Goal: Task Accomplishment & Management: Manage account settings

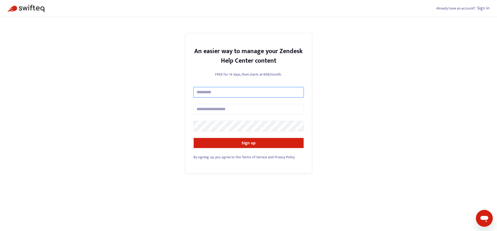
click at [230, 91] on input "text" at bounding box center [249, 92] width 111 height 11
type input "**********"
click at [228, 105] on input "text" at bounding box center [249, 109] width 111 height 11
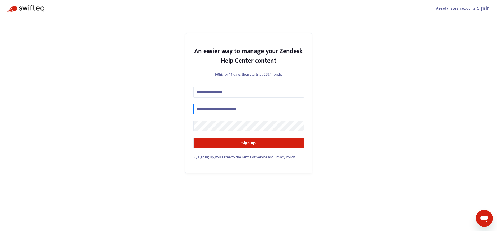
type input "**********"
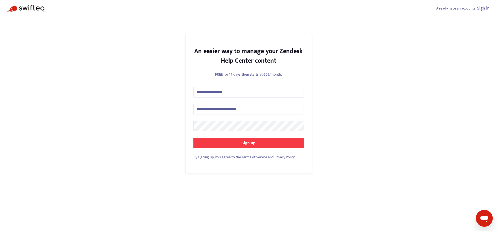
click at [289, 140] on button "Sign up" at bounding box center [249, 143] width 111 height 11
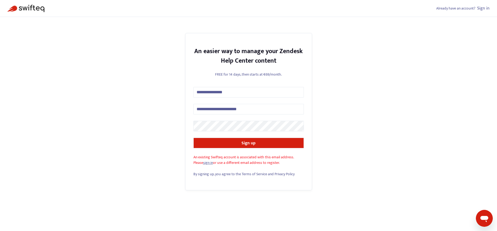
click at [212, 164] on link "sign in" at bounding box center [208, 163] width 10 height 6
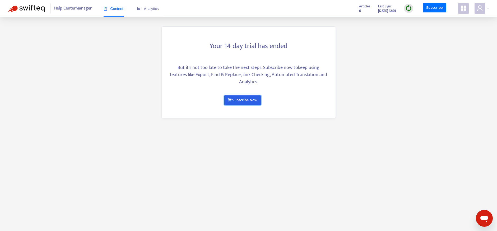
click at [244, 100] on link "Subscribe Now" at bounding box center [242, 100] width 36 height 10
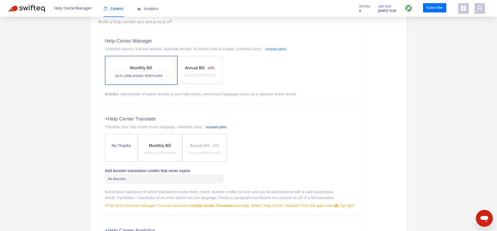
scroll to position [64, 0]
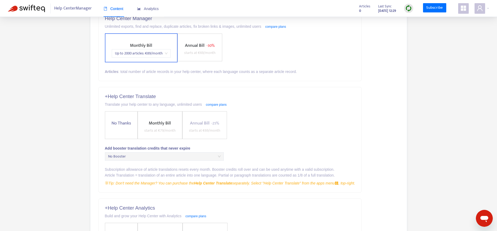
click at [211, 156] on span "No Booster" at bounding box center [164, 157] width 113 height 8
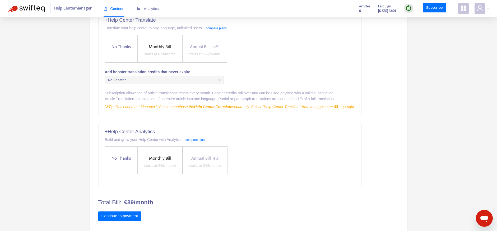
scroll to position [147, 0]
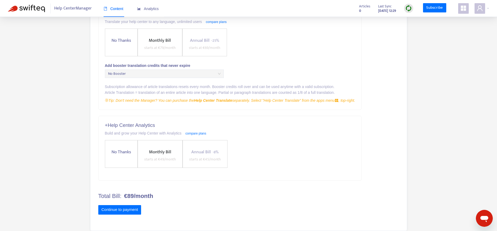
click at [125, 45] on label "No Thanks" at bounding box center [121, 43] width 33 height 28
click at [119, 149] on span "No Thanks" at bounding box center [121, 152] width 24 height 7
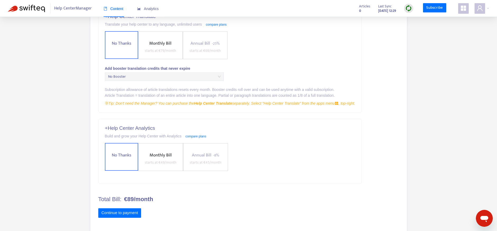
scroll to position [147, 0]
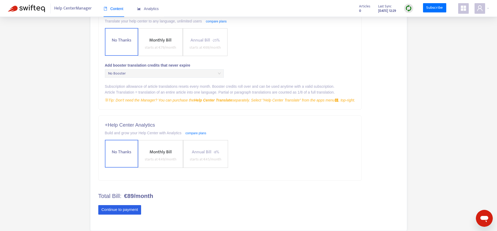
click at [127, 211] on button "Continue to payment" at bounding box center [119, 210] width 43 height 10
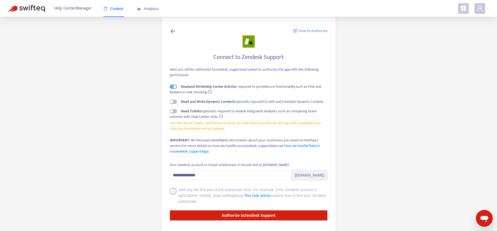
click at [210, 93] on icon "info-circle" at bounding box center [210, 92] width 1 height 2
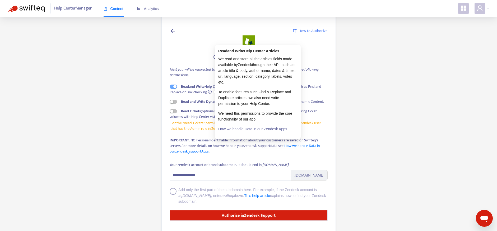
click at [188, 98] on div "Read and Write Help Center Articles : required to provide core functionality su…" at bounding box center [249, 108] width 158 height 48
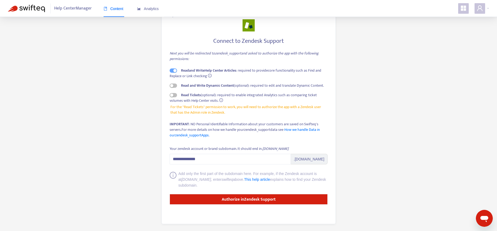
scroll to position [17, 0]
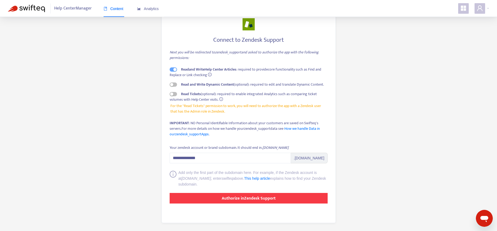
click at [260, 200] on strong "Authorize in Zendesk Support" at bounding box center [249, 198] width 54 height 7
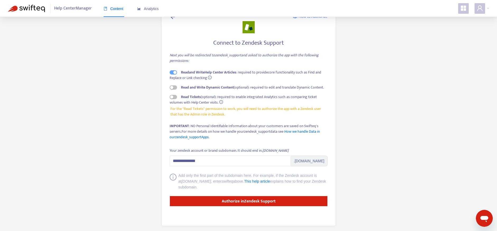
scroll to position [17, 0]
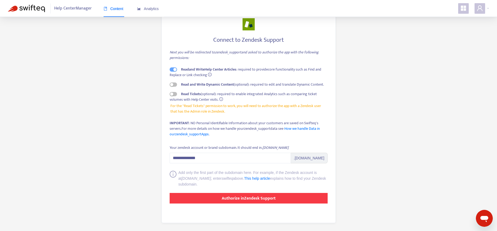
click at [249, 197] on strong "Authorize in Zendesk Support" at bounding box center [249, 198] width 54 height 7
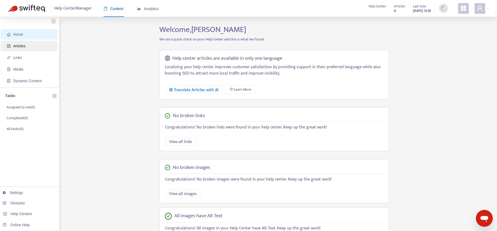
click at [30, 46] on span "Articles" at bounding box center [30, 46] width 47 height 11
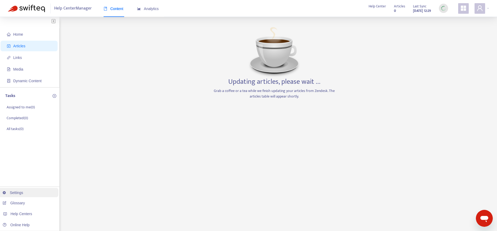
click at [23, 191] on link "Settings" at bounding box center [13, 193] width 21 height 4
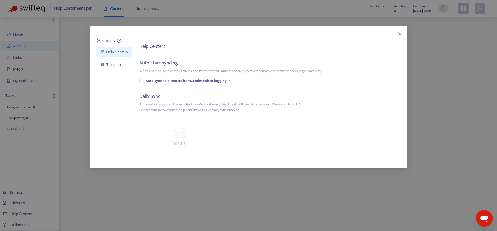
click at [16, 195] on div "Settings Help Centers Translation Settings Help Centers Auto-start syncing When…" at bounding box center [248, 115] width 497 height 231
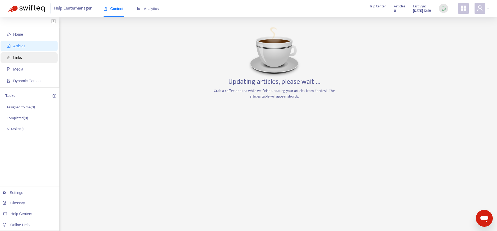
click at [23, 57] on span "Links" at bounding box center [30, 57] width 47 height 11
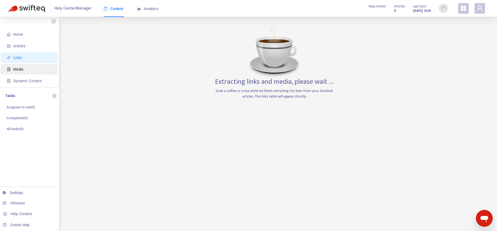
click at [22, 67] on span "Media" at bounding box center [18, 69] width 10 height 4
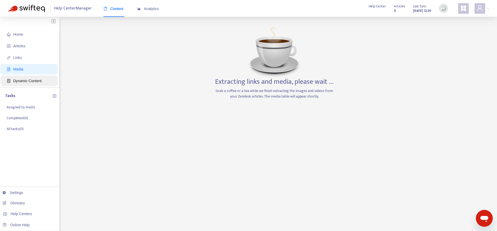
click at [26, 79] on span "Dynamic Content" at bounding box center [27, 81] width 28 height 4
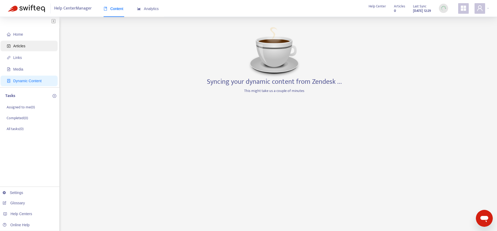
click at [21, 45] on span "Articles" at bounding box center [19, 46] width 12 height 4
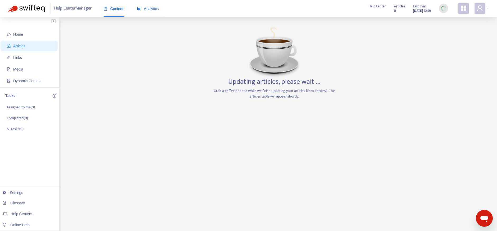
click at [158, 9] on span "Analytics" at bounding box center [148, 9] width 22 height 4
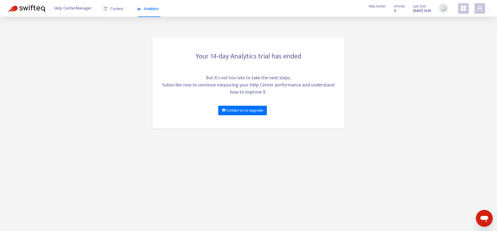
click at [124, 8] on div "Content Analytics" at bounding box center [134, 9] width 61 height 16
click at [117, 9] on span "Content" at bounding box center [114, 9] width 20 height 4
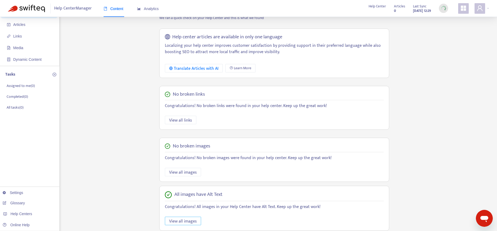
scroll to position [21, 0]
click at [23, 212] on span "Help Centers" at bounding box center [22, 214] width 22 height 4
click at [74, 215] on link "Add Help Center" at bounding box center [82, 214] width 33 height 4
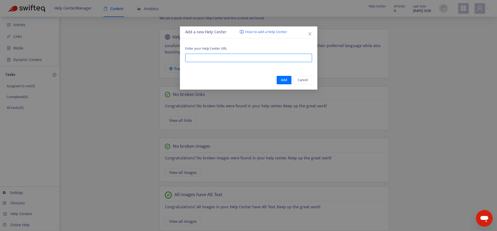
click at [203, 56] on input "text" at bounding box center [248, 58] width 127 height 8
paste input "**********"
click at [284, 78] on span "Add" at bounding box center [284, 80] width 6 height 6
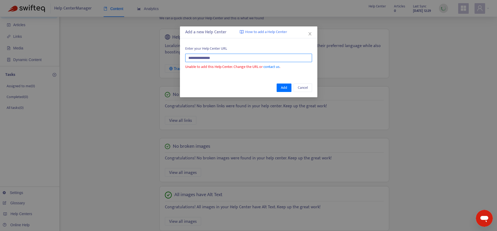
drag, startPoint x: 197, startPoint y: 59, endPoint x: 186, endPoint y: 59, distance: 11.6
click at [186, 59] on input "**********" at bounding box center [248, 58] width 127 height 8
type input "**********"
click at [286, 87] on span "Add" at bounding box center [284, 88] width 6 height 6
click at [281, 32] on span "How to add a Help Center" at bounding box center [266, 32] width 42 height 6
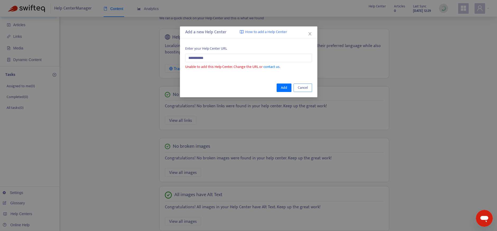
click at [300, 87] on span "Cancel" at bounding box center [303, 88] width 10 height 6
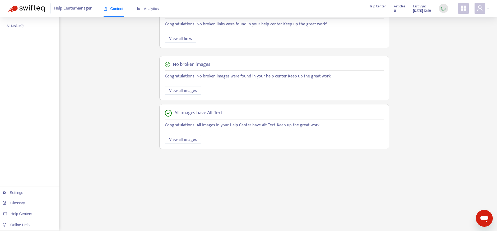
scroll to position [0, 0]
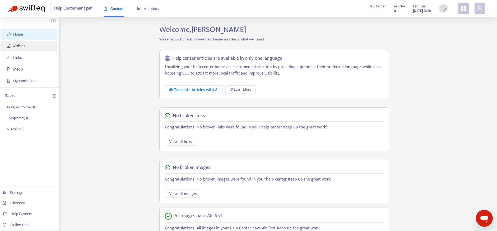
click at [23, 47] on span "Articles" at bounding box center [19, 46] width 12 height 4
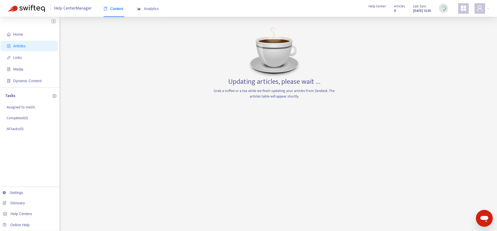
click at [463, 9] on icon "appstore" at bounding box center [464, 8] width 6 height 6
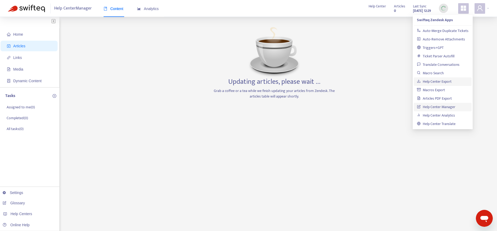
click at [452, 80] on link "Help Center Export" at bounding box center [434, 82] width 35 height 6
click at [378, 51] on div "Home Articles Links Media Dynamic Content Tasks Assigned to me ( 0 ) Completed …" at bounding box center [249, 179] width 482 height 309
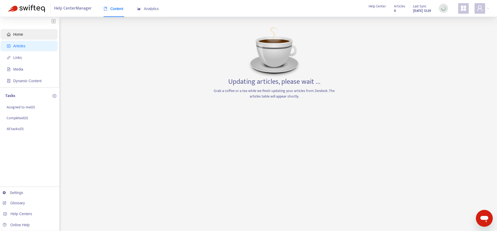
click at [28, 33] on span "Home" at bounding box center [30, 34] width 47 height 11
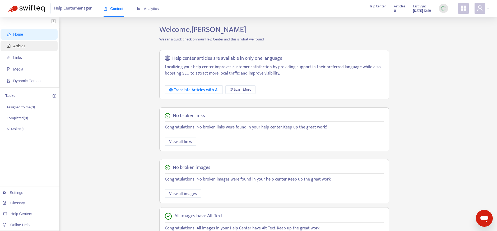
click at [20, 45] on span "Articles" at bounding box center [19, 46] width 12 height 4
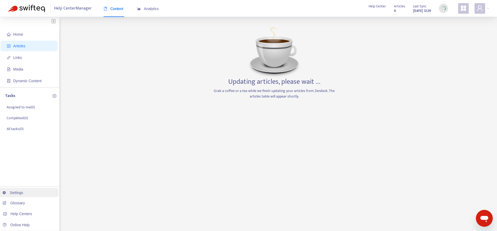
click at [22, 193] on link "Settings" at bounding box center [13, 193] width 21 height 4
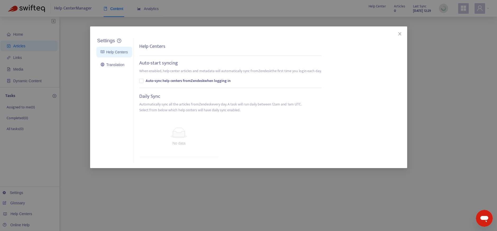
click at [27, 153] on div "Settings Help Centers Translation Settings Help Centers Auto-start syncing When…" at bounding box center [248, 115] width 497 height 231
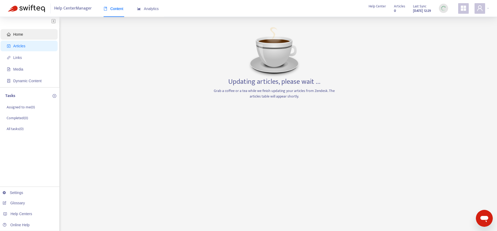
click at [29, 33] on span "Home" at bounding box center [30, 34] width 47 height 11
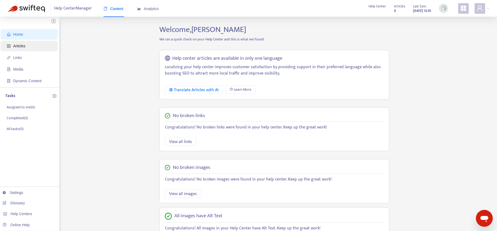
click at [27, 46] on span "Articles" at bounding box center [30, 46] width 47 height 11
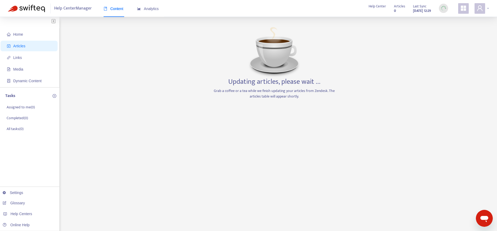
click at [485, 5] on span at bounding box center [480, 8] width 11 height 11
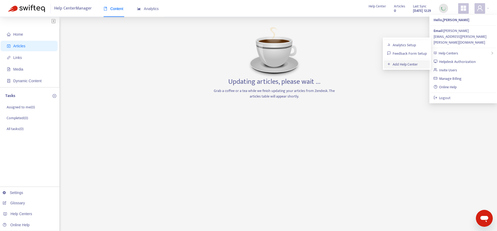
click at [411, 63] on link "Add Help Center" at bounding box center [402, 64] width 31 height 6
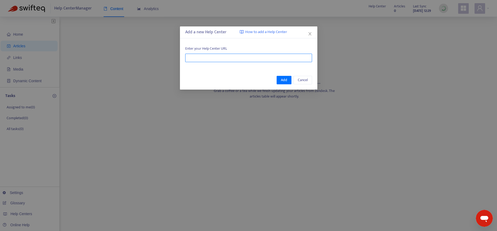
click at [224, 58] on input "text" at bounding box center [248, 58] width 127 height 8
paste input "**********"
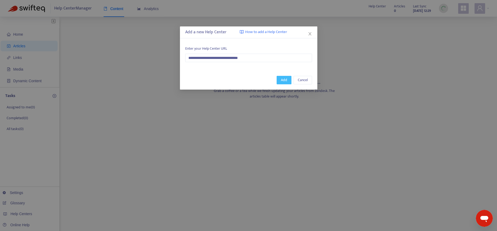
click at [288, 80] on button "Add" at bounding box center [284, 80] width 15 height 8
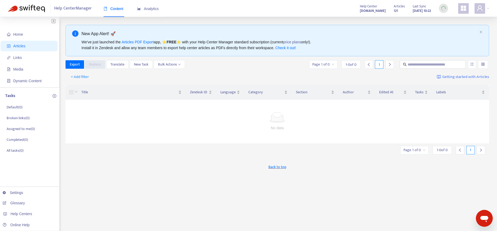
click at [465, 7] on icon "appstore" at bounding box center [463, 8] width 5 height 5
click at [489, 11] on div at bounding box center [482, 8] width 15 height 11
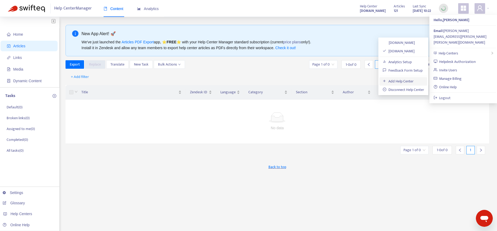
click at [406, 83] on link "Add Help Center" at bounding box center [398, 81] width 31 height 6
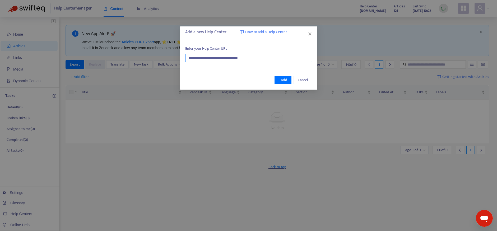
drag, startPoint x: 260, startPoint y: 57, endPoint x: 178, endPoint y: 60, distance: 82.0
click at [178, 60] on div "**********" at bounding box center [248, 115] width 497 height 231
paste input "text"
type input "**********"
click at [286, 79] on span "Add" at bounding box center [284, 80] width 6 height 6
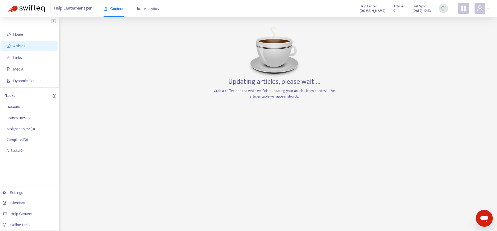
click at [365, 10] on strong "[DOMAIN_NAME]" at bounding box center [373, 11] width 26 height 6
click at [489, 9] on div at bounding box center [482, 8] width 15 height 11
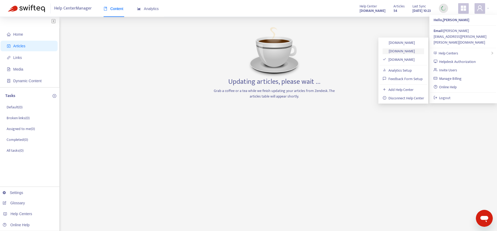
click at [412, 51] on link "[DOMAIN_NAME]" at bounding box center [399, 51] width 32 height 6
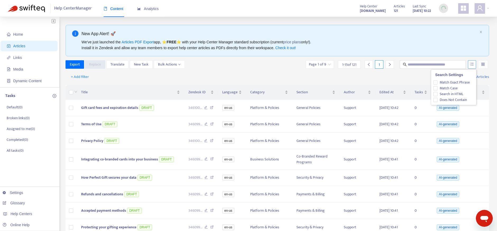
click at [472, 66] on button "button" at bounding box center [472, 64] width 8 height 8
click at [482, 66] on input "search" at bounding box center [484, 65] width 4 height 8
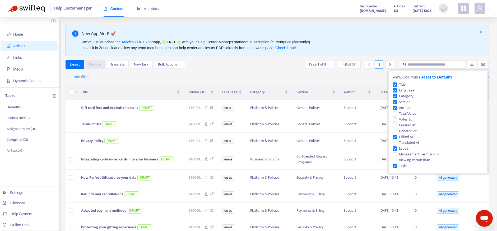
click at [245, 72] on div "+ Add filter Getting started with Articles" at bounding box center [278, 77] width 424 height 12
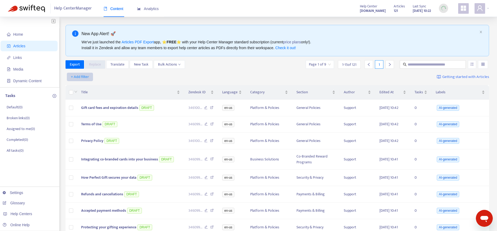
click at [80, 78] on span "+ Add filter" at bounding box center [80, 77] width 18 height 6
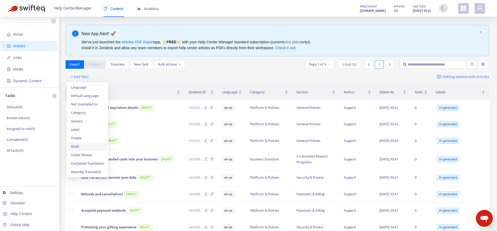
click at [84, 146] on span "Draft" at bounding box center [87, 147] width 33 height 6
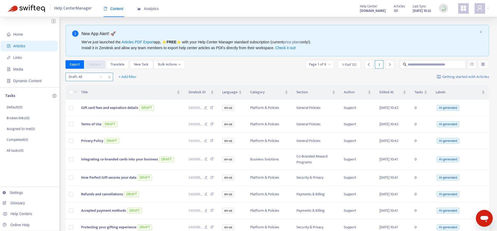
click at [97, 77] on input "search" at bounding box center [86, 77] width 34 height 8
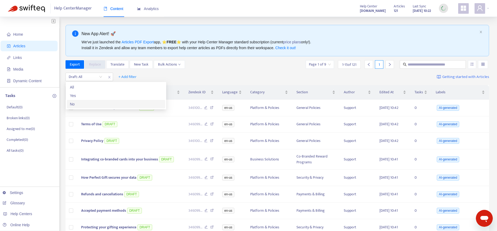
click at [82, 103] on div "No" at bounding box center [116, 104] width 92 height 6
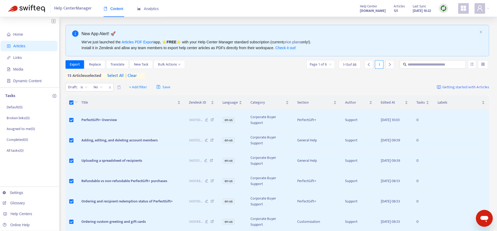
click at [120, 76] on span "select all" at bounding box center [115, 76] width 16 height 6
click at [76, 65] on span "Export" at bounding box center [75, 65] width 10 height 6
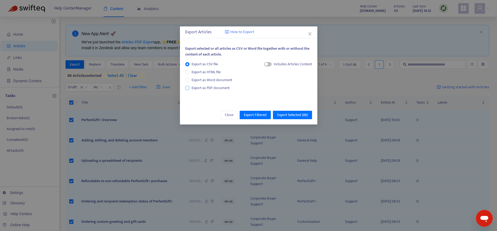
click at [223, 88] on span "Export as PDF document" at bounding box center [211, 88] width 38 height 6
click at [265, 65] on span "button" at bounding box center [262, 64] width 7 height 4
click at [295, 116] on span "Export Selected ( 88 )" at bounding box center [292, 115] width 31 height 6
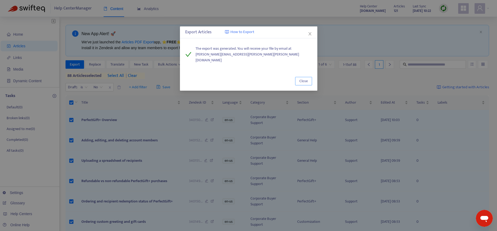
click at [304, 78] on span "Close" at bounding box center [304, 81] width 8 height 6
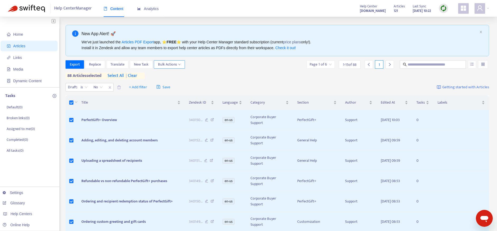
click at [181, 65] on button "Bulk Actions" at bounding box center [169, 64] width 31 height 8
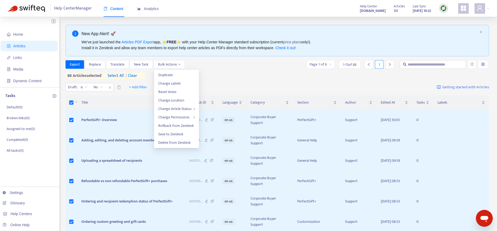
click at [211, 62] on div "Export Replace Translate New Task Bulk Actions Page 1 of 6 1 - 15 of 88 1" at bounding box center [278, 64] width 424 height 8
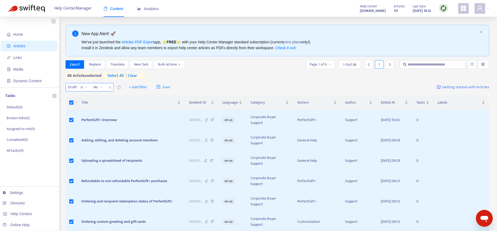
click at [111, 87] on icon "close" at bounding box center [109, 87] width 3 height 3
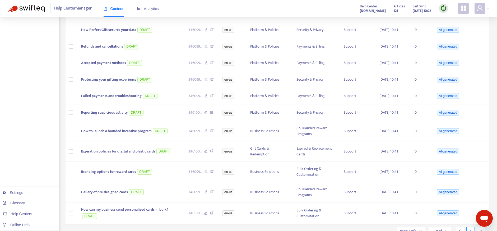
scroll to position [181, 0]
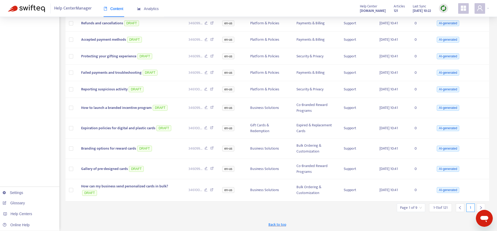
click at [480, 207] on icon "right" at bounding box center [481, 208] width 4 height 4
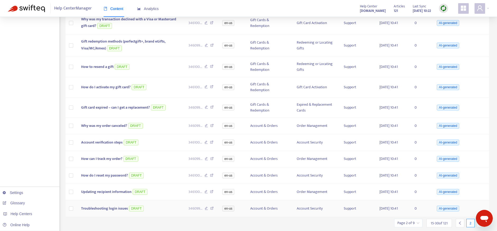
click at [480, 207] on div "AI-generated" at bounding box center [460, 209] width 49 height 8
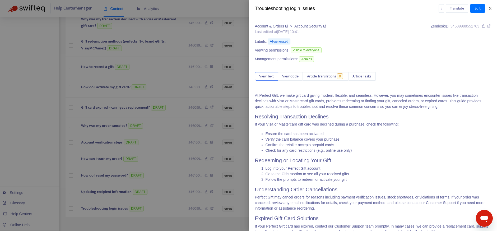
click at [491, 6] on icon "close" at bounding box center [490, 8] width 4 height 4
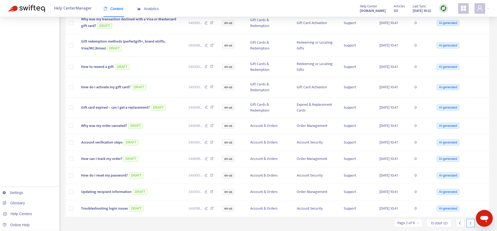
click at [479, 227] on div at bounding box center [481, 223] width 8 height 8
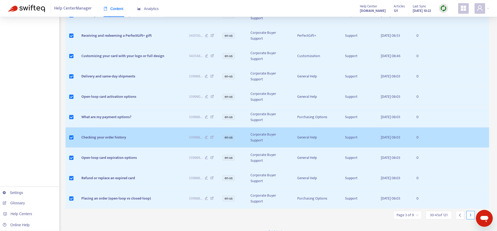
scroll to position [214, 0]
